Goal: Transaction & Acquisition: Subscribe to service/newsletter

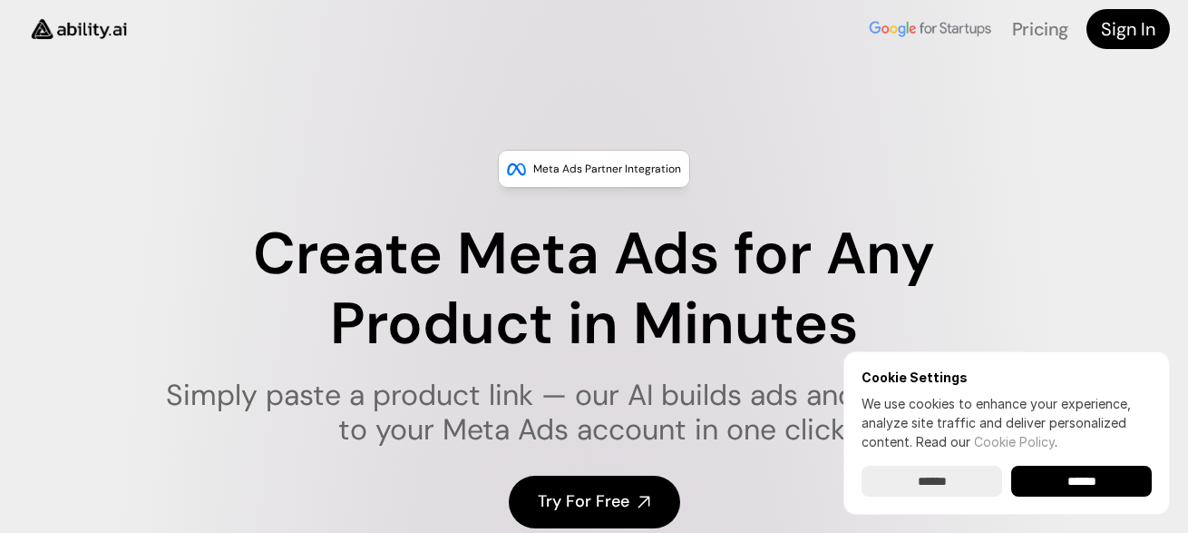
click at [967, 474] on input "******" at bounding box center [932, 480] width 141 height 31
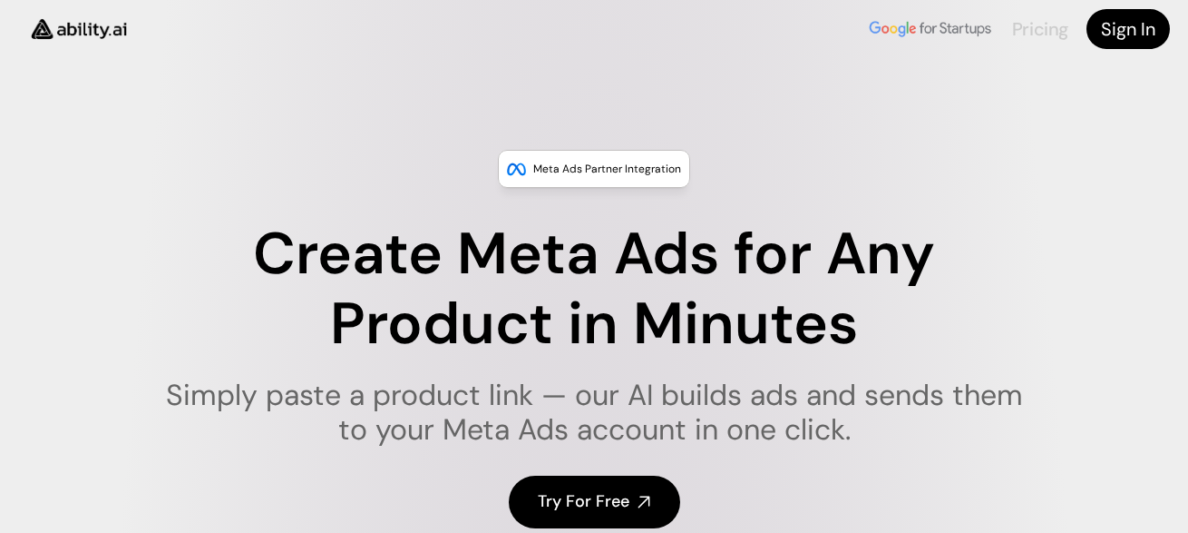
click at [1023, 34] on link "Pricing" at bounding box center [1040, 29] width 56 height 24
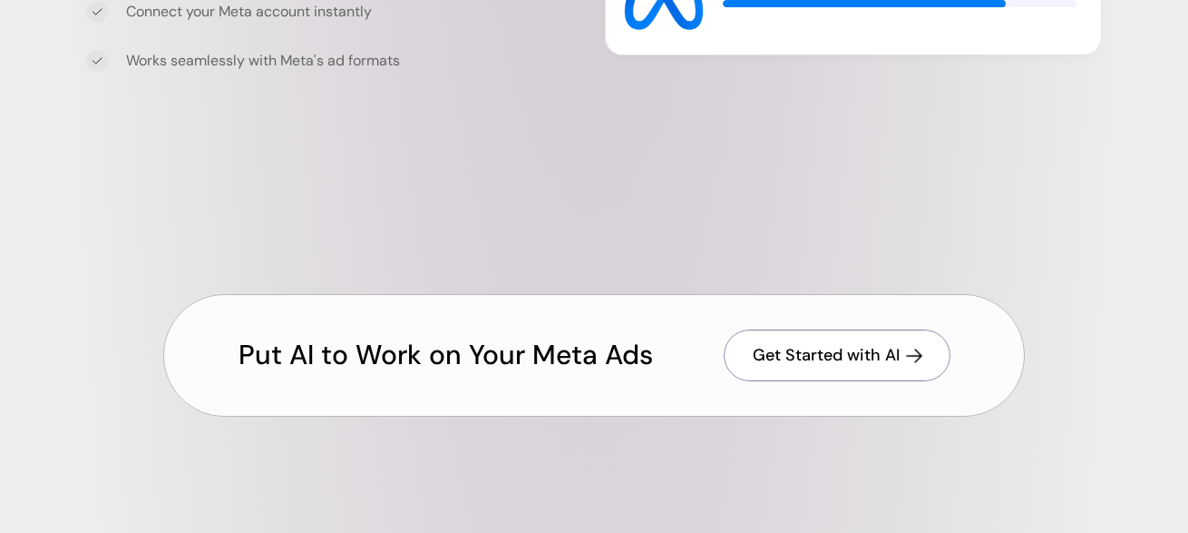
scroll to position [6202, 0]
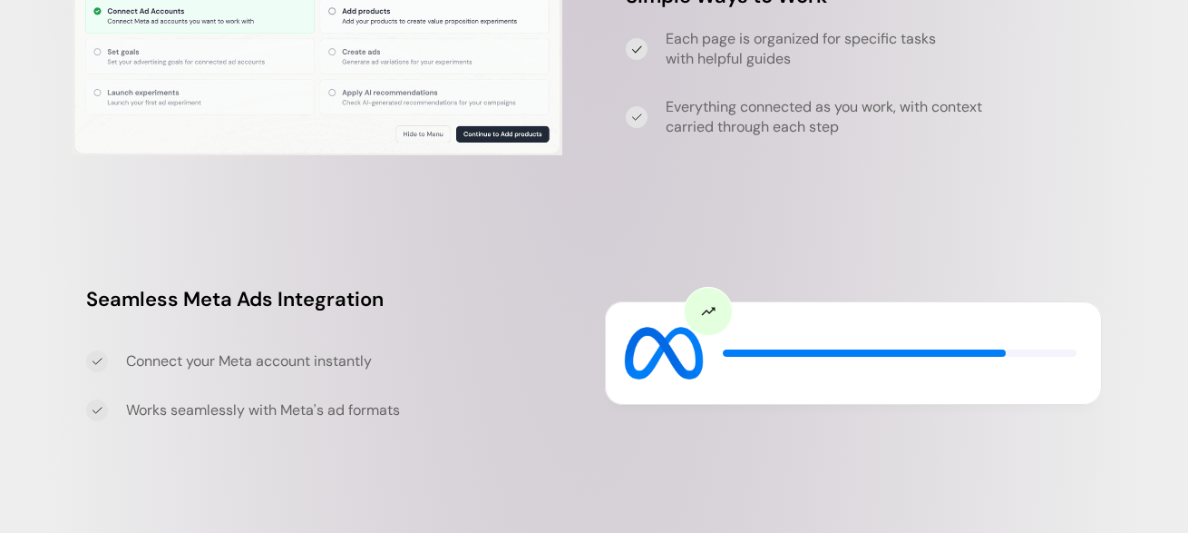
scroll to position [5929, 0]
